Goal: Task Accomplishment & Management: Manage account settings

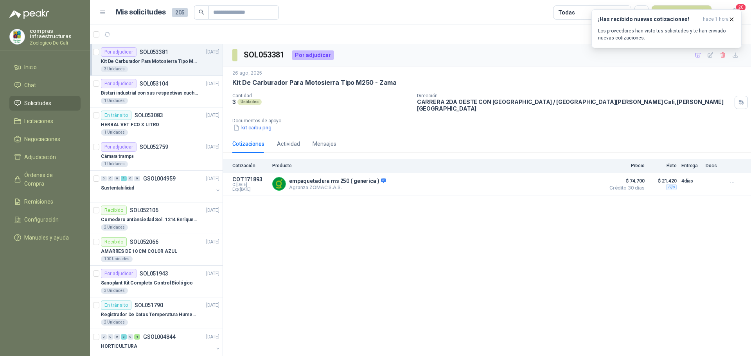
drag, startPoint x: 0, startPoint y: 0, endPoint x: 171, endPoint y: 61, distance: 181.5
click at [171, 61] on p "Kit De Carburador Para Motosierra Tipo M250 - Zama" at bounding box center [149, 61] width 97 height 7
click at [102, 73] on article "Por adjudicar SOL053381 [DATE] Kit De Carburador Para Motosierra Tipo M250 - Za…" at bounding box center [156, 60] width 133 height 32
click at [156, 104] on div "1 Unidades" at bounding box center [160, 101] width 118 height 6
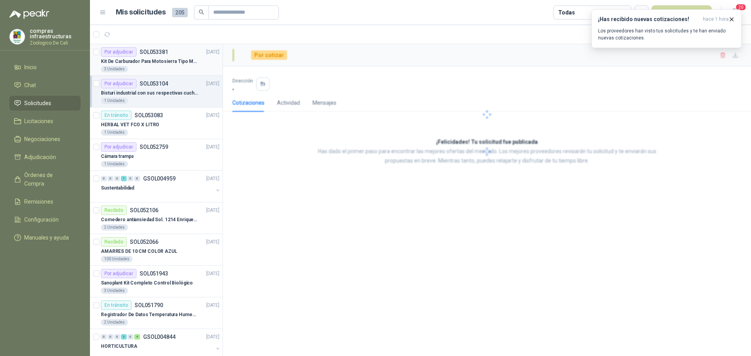
click at [165, 57] on div "Kit De Carburador Para Motosierra Tipo M250 - Zama" at bounding box center [160, 61] width 118 height 9
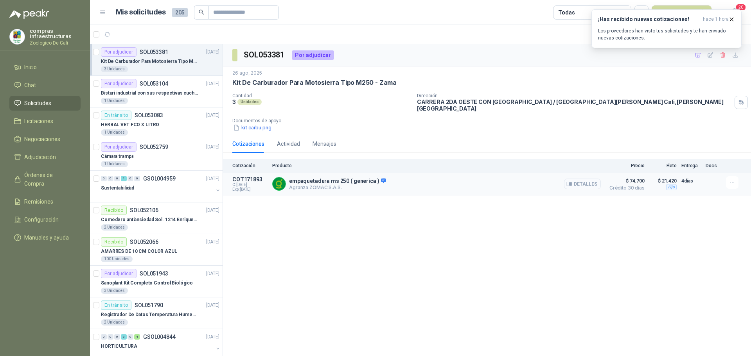
click at [587, 182] on button "Detalles" at bounding box center [582, 184] width 37 height 11
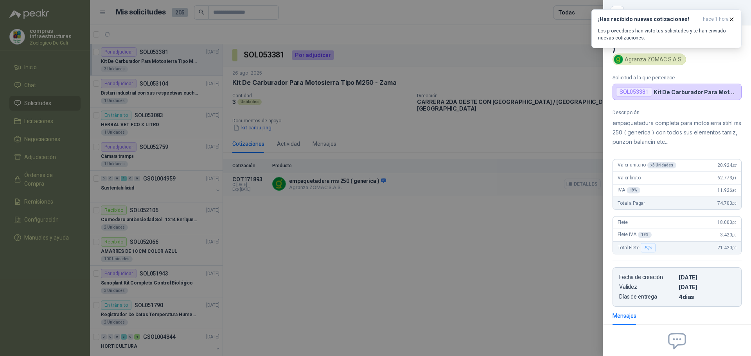
scroll to position [77, 0]
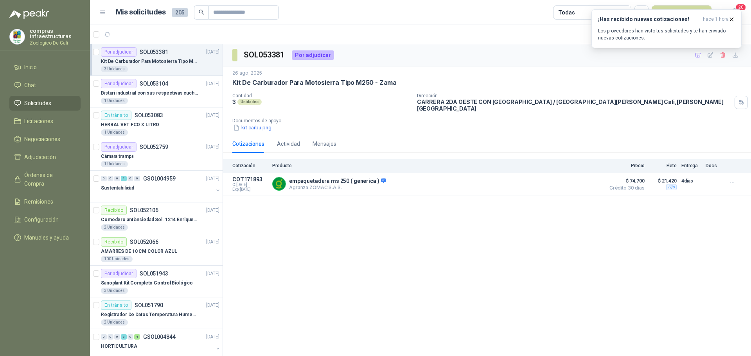
click at [79, 104] on link "Solicitudes" at bounding box center [44, 103] width 71 height 15
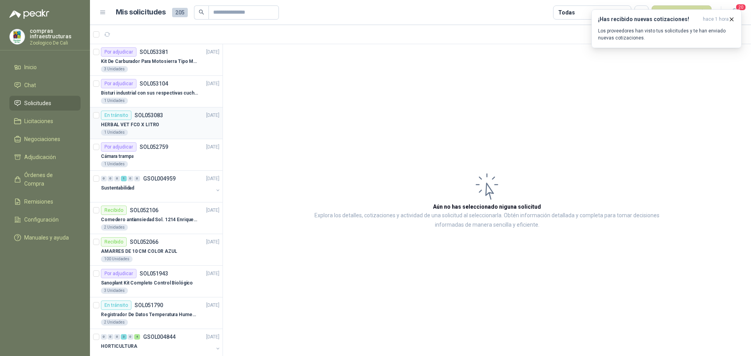
click at [143, 137] on article "En tránsito SOL053083 [DATE] HERBAL VET FCO X LITRO 1 Unidades" at bounding box center [156, 124] width 133 height 32
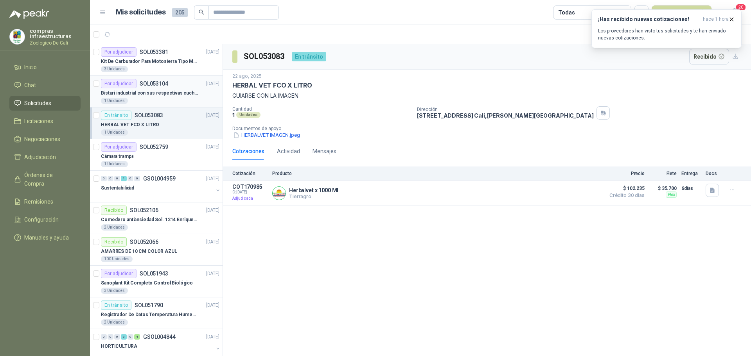
click at [149, 90] on p "Bisturi industrial con sus respectivas cuchillas segun muestra" at bounding box center [149, 93] width 97 height 7
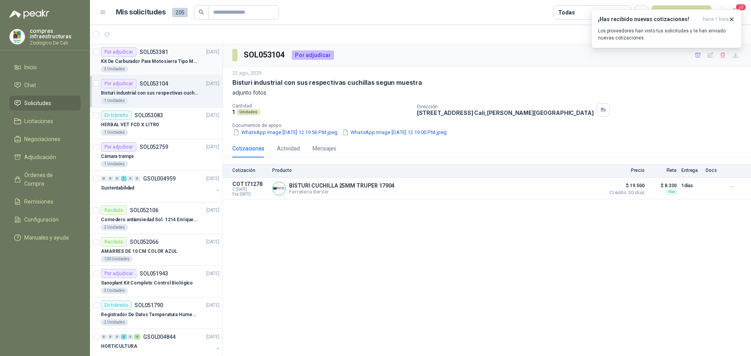
click at [172, 59] on p "Kit De Carburador Para Motosierra Tipo M250 - Zama" at bounding box center [149, 61] width 97 height 7
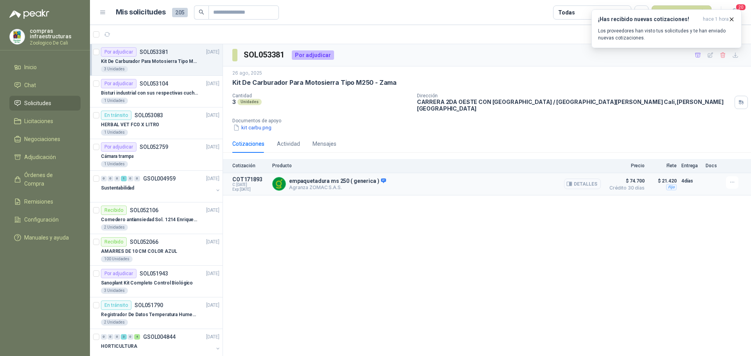
click at [582, 182] on button "Detalles" at bounding box center [582, 184] width 37 height 11
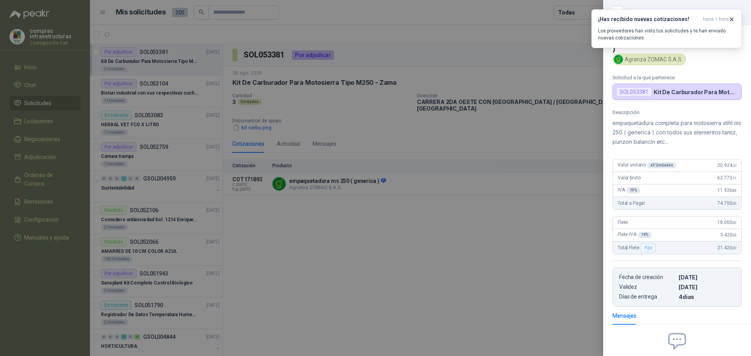
click at [571, 196] on div at bounding box center [375, 178] width 751 height 356
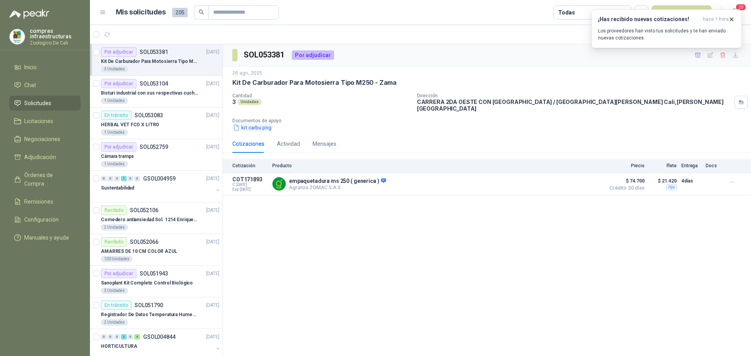
click at [254, 124] on button "kit carbu.png" at bounding box center [252, 128] width 40 height 8
click at [368, 264] on div "SOL053381 Por adjudicar [DATE] Kit De Carburador Para Motosierra Tipo M250 - Za…" at bounding box center [487, 200] width 528 height 312
click at [163, 76] on article "Por adjudicar SOL053104 [DATE] Bisturi industrial con sus respectivas cuchillas…" at bounding box center [156, 92] width 133 height 32
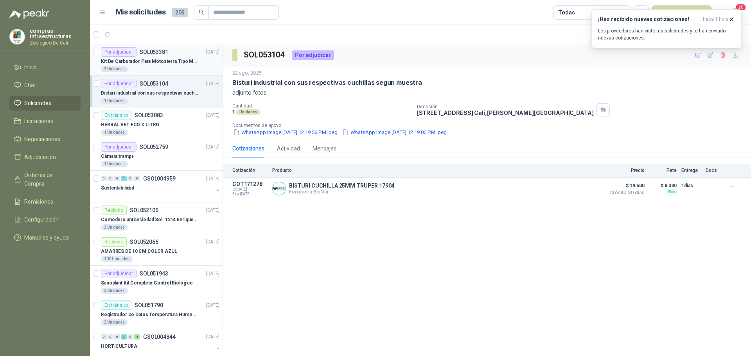
click at [159, 67] on div "3 Unidades" at bounding box center [160, 69] width 118 height 6
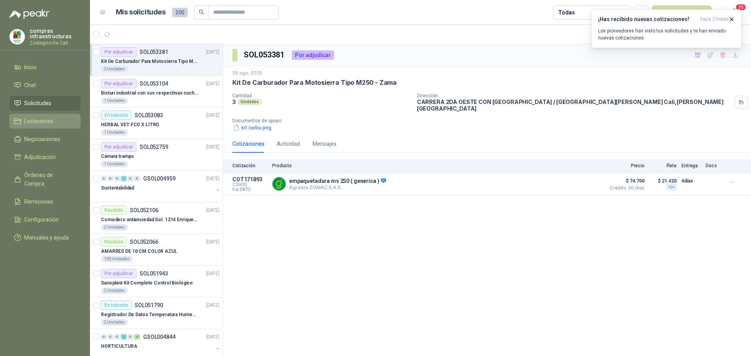
click at [43, 128] on link "Licitaciones" at bounding box center [44, 121] width 71 height 15
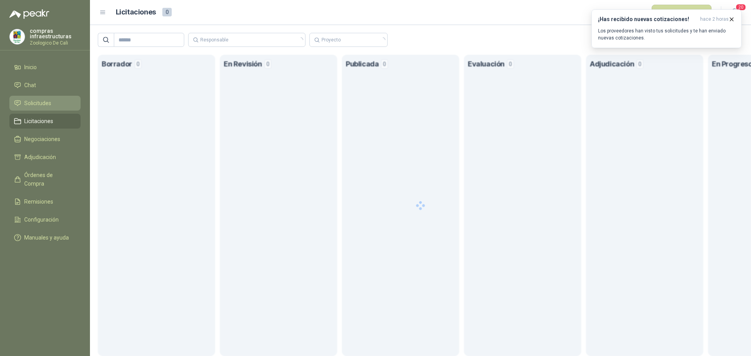
click at [45, 103] on span "Solicitudes" at bounding box center [37, 103] width 27 height 9
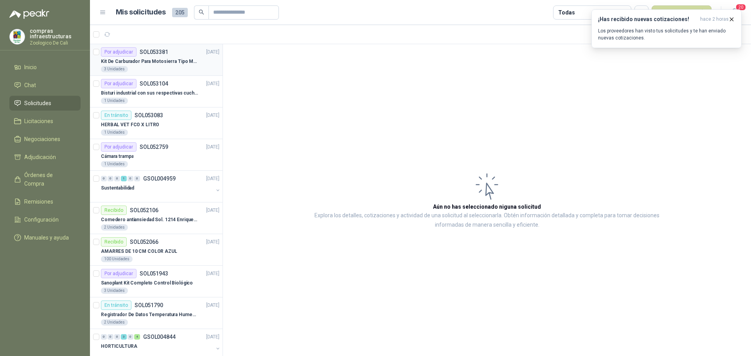
click at [154, 59] on p "Kit De Carburador Para Motosierra Tipo M250 - Zama" at bounding box center [149, 61] width 97 height 7
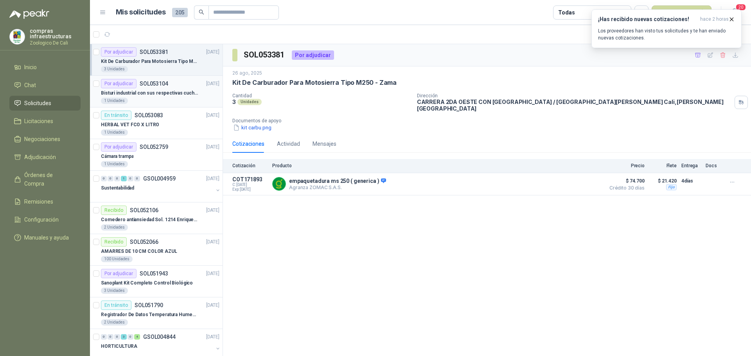
click at [163, 91] on p "Bisturi industrial con sus respectivas cuchillas segun muestra" at bounding box center [149, 93] width 97 height 7
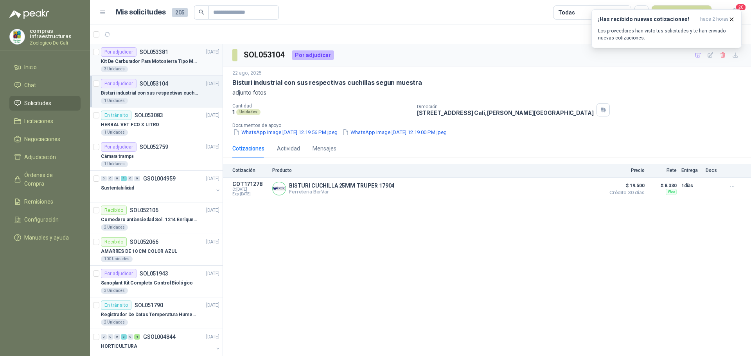
click at [186, 61] on p "Kit De Carburador Para Motosierra Tipo M250 - Zama" at bounding box center [149, 61] width 97 height 7
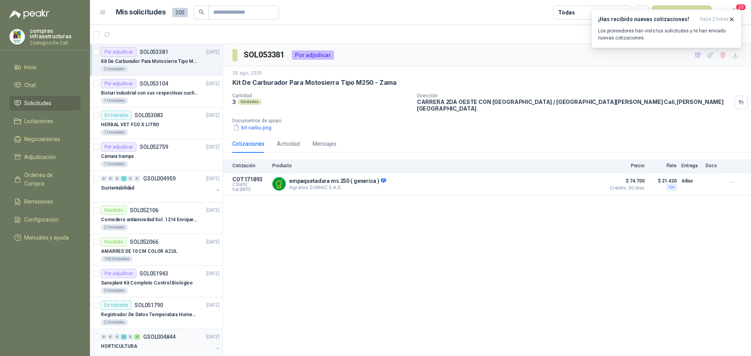
scroll to position [117, 0]
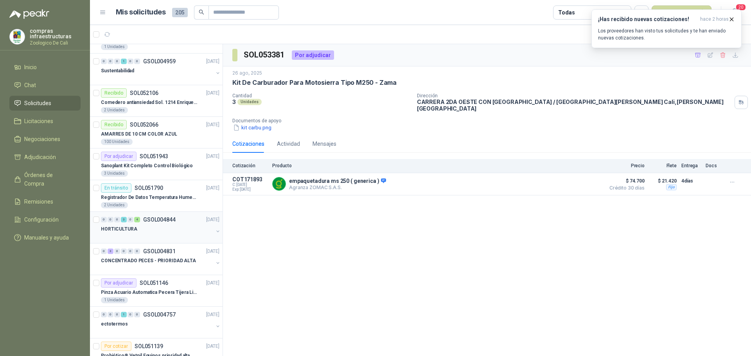
click at [168, 231] on div "HORTICULTURA" at bounding box center [157, 228] width 112 height 9
